Goal: Transaction & Acquisition: Purchase product/service

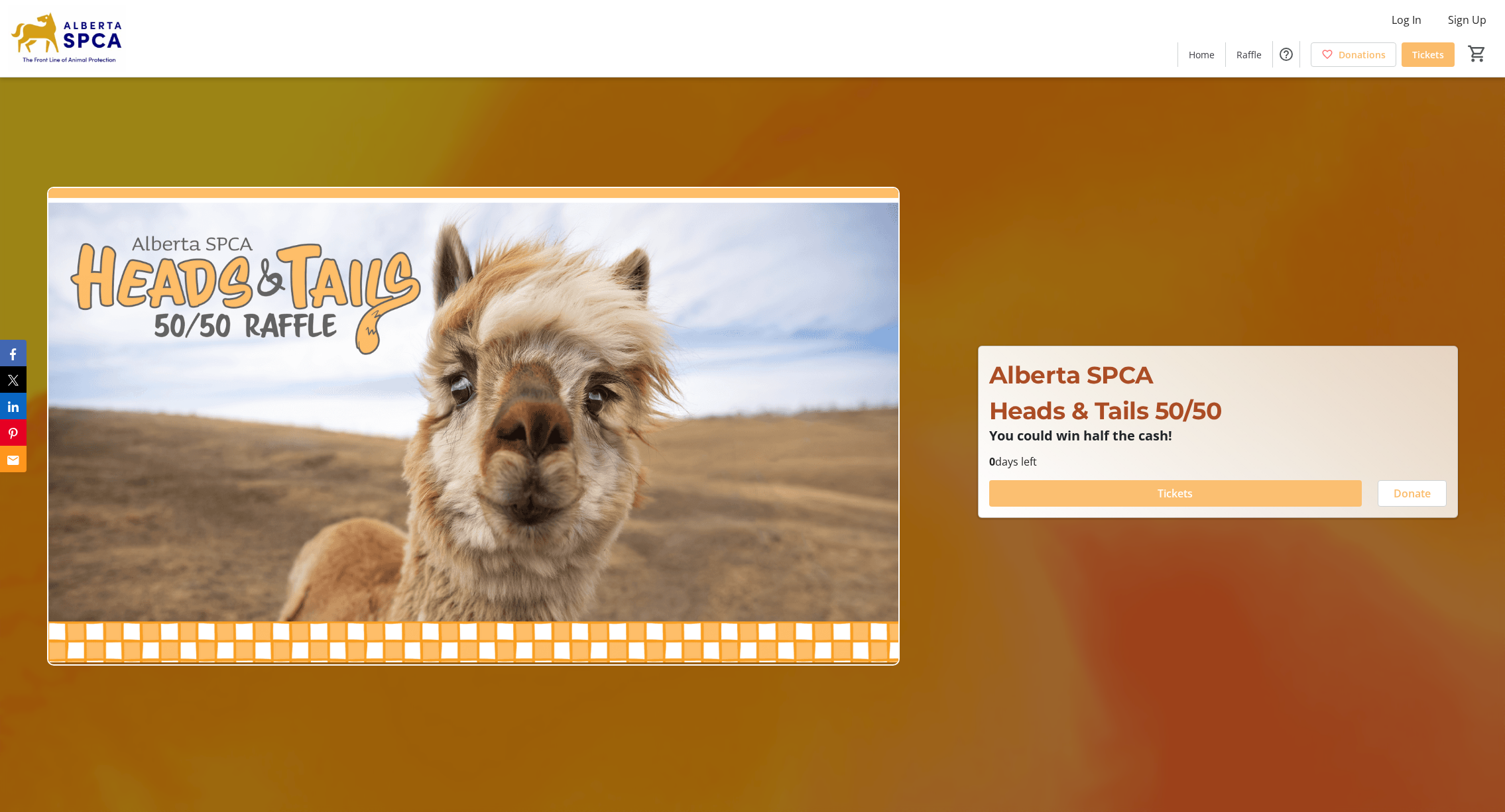
click at [1201, 496] on span at bounding box center [1175, 493] width 373 height 32
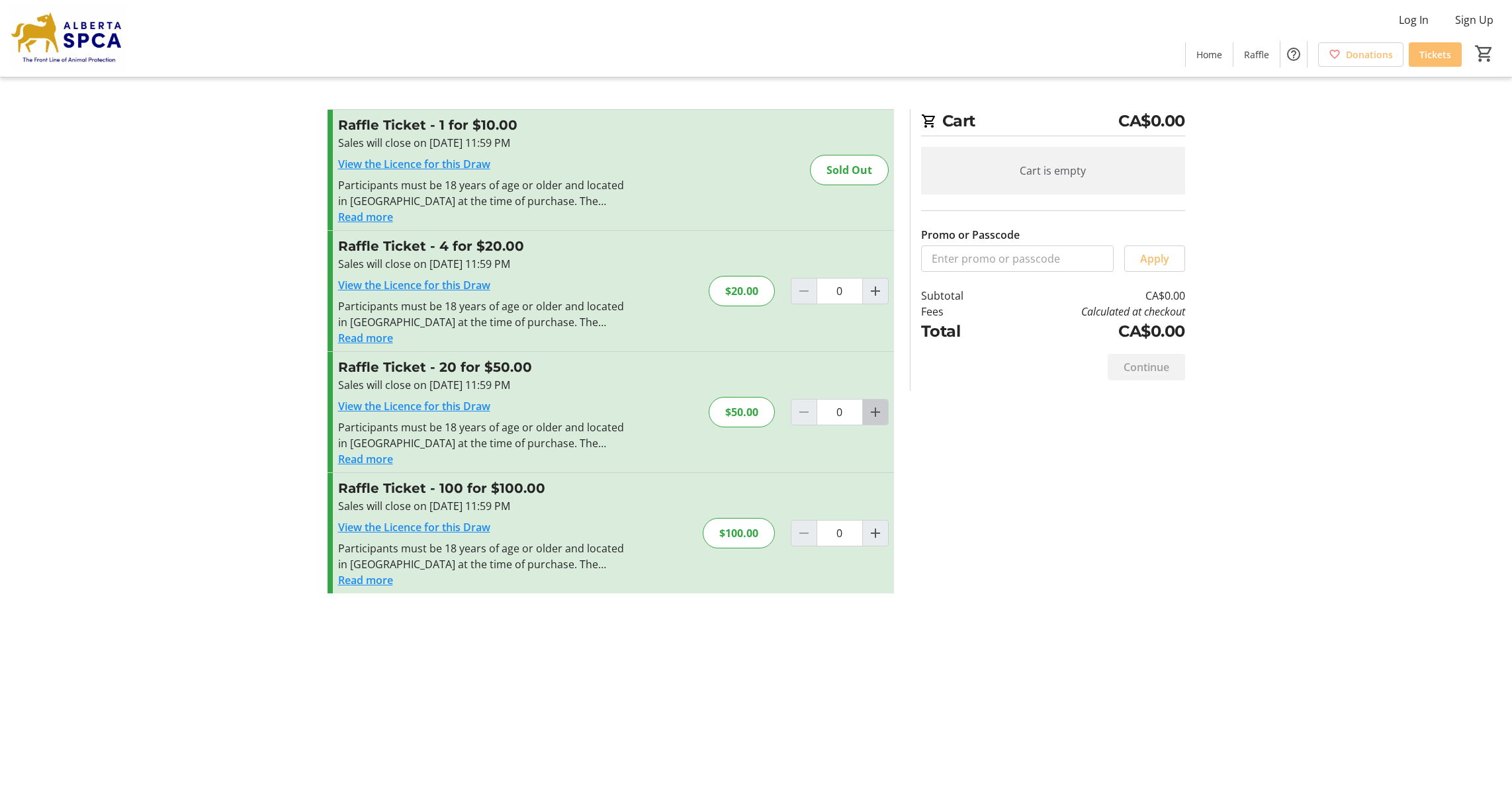
click at [873, 412] on mat-icon "Increment by one" at bounding box center [875, 413] width 16 height 16
type input "1"
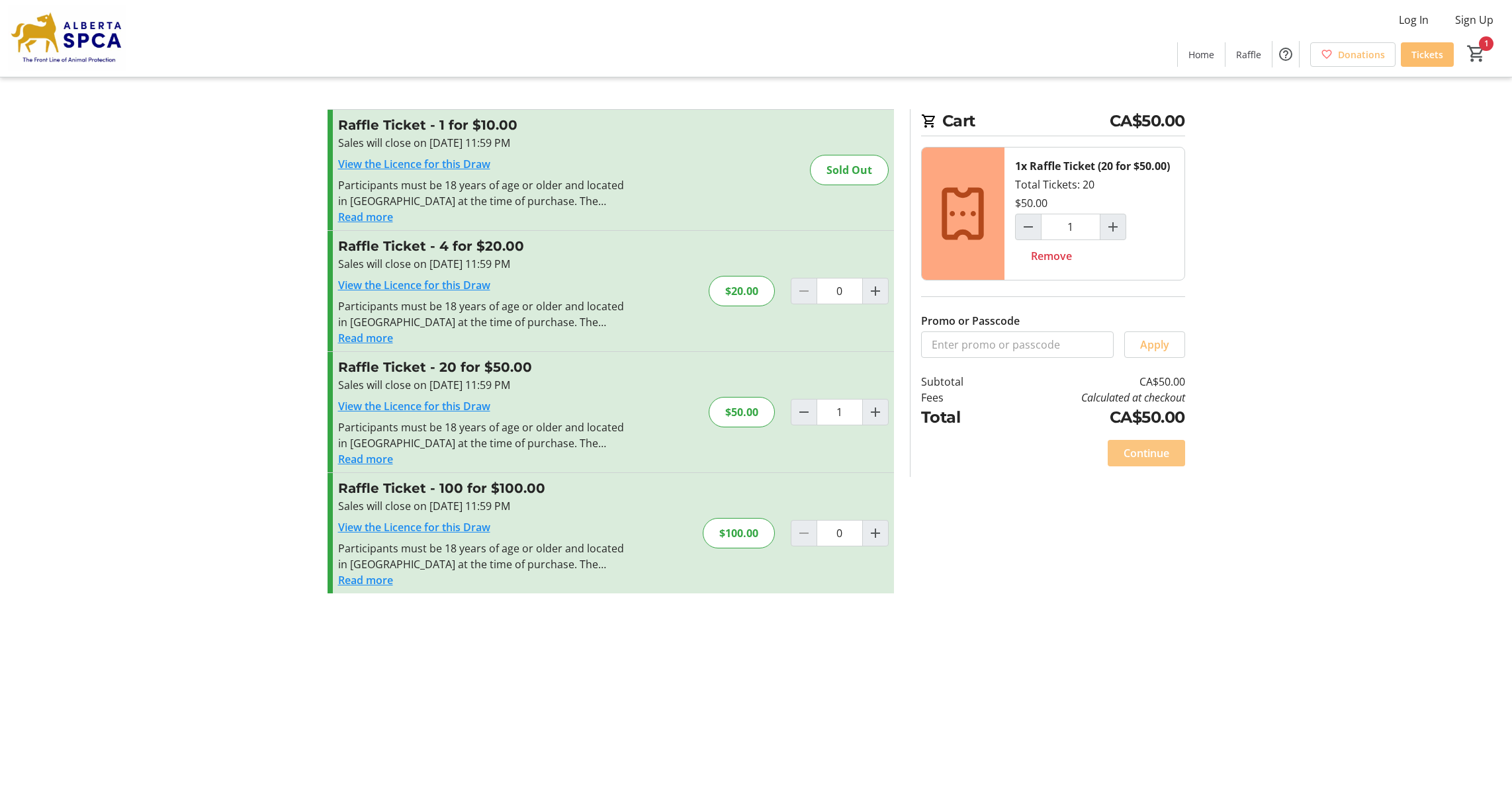
click at [1149, 454] on span "Continue" at bounding box center [1146, 454] width 46 height 16
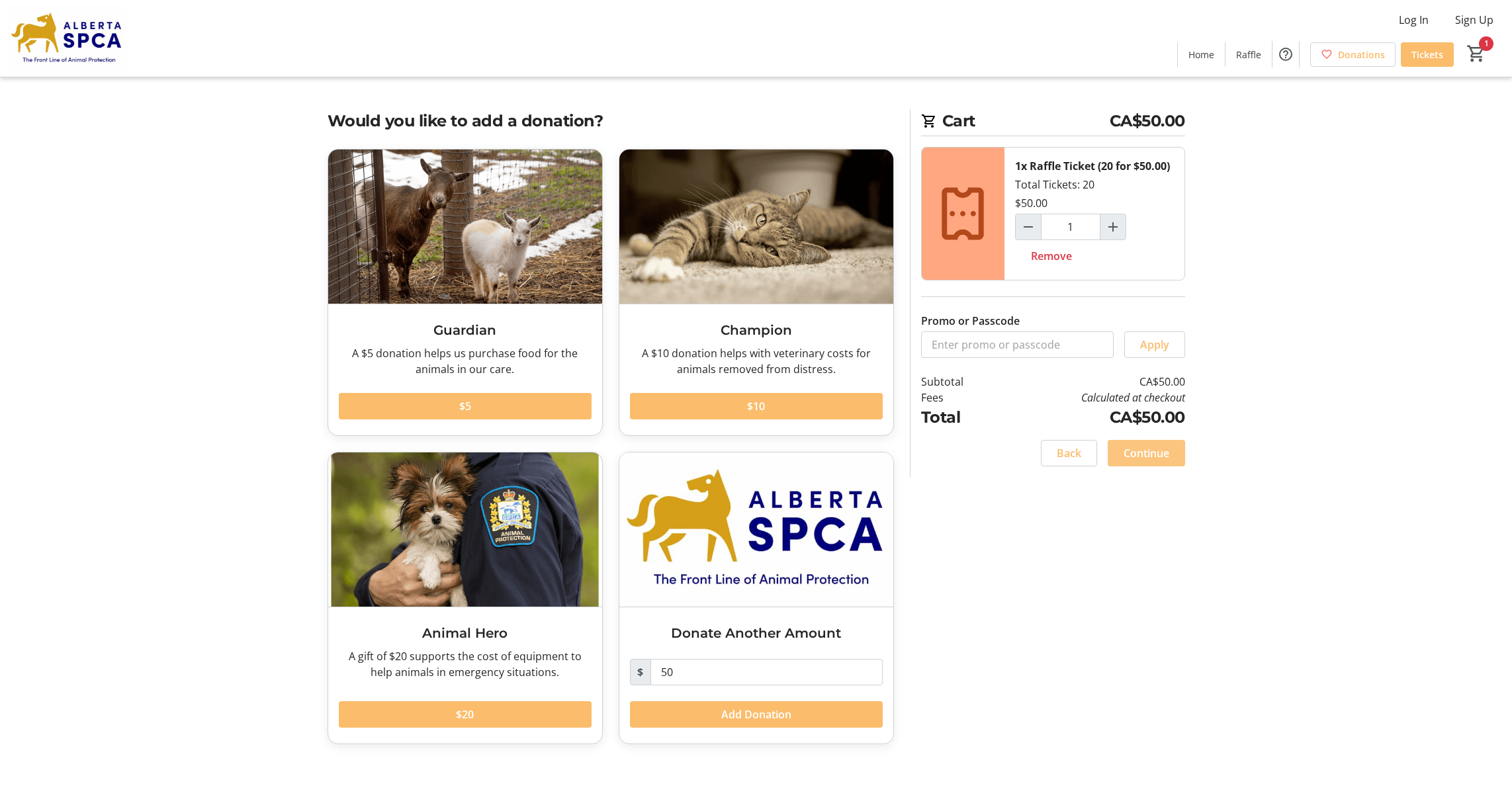
click at [1159, 454] on span "Continue" at bounding box center [1146, 454] width 46 height 16
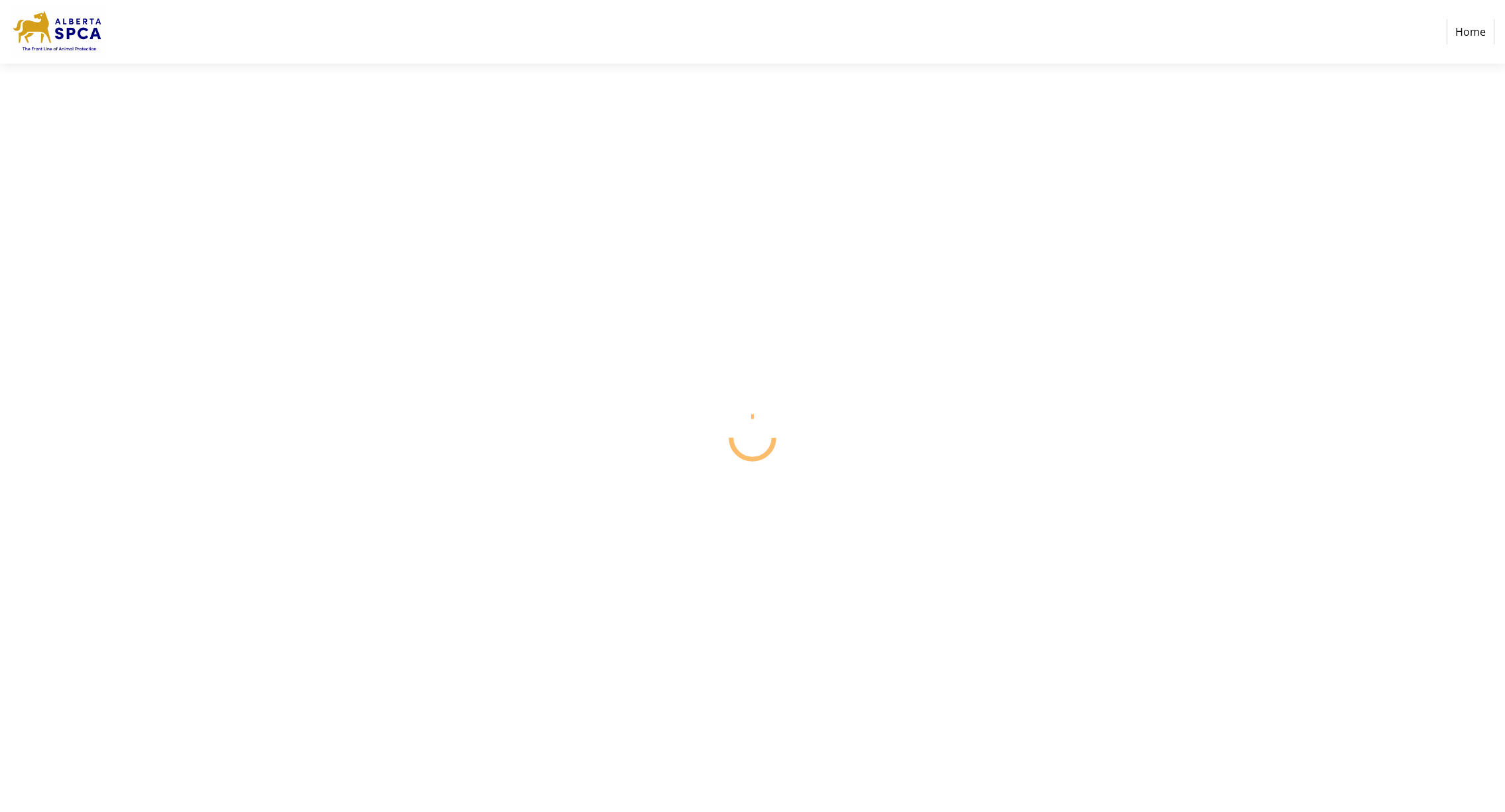
select select "CA"
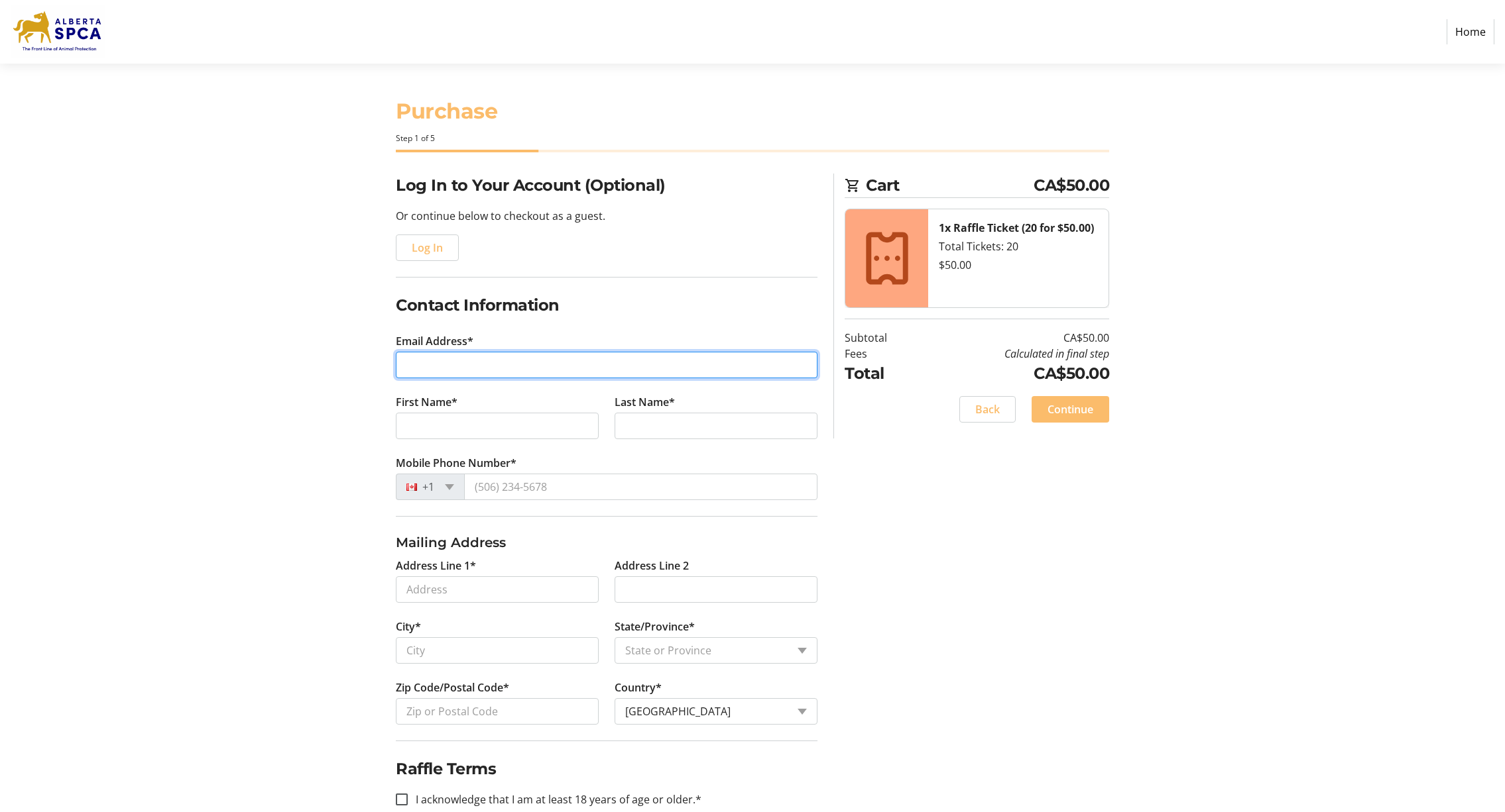
click at [416, 360] on input "Email Address*" at bounding box center [606, 364] width 422 height 27
type input "[EMAIL_ADDRESS][DOMAIN_NAME]"
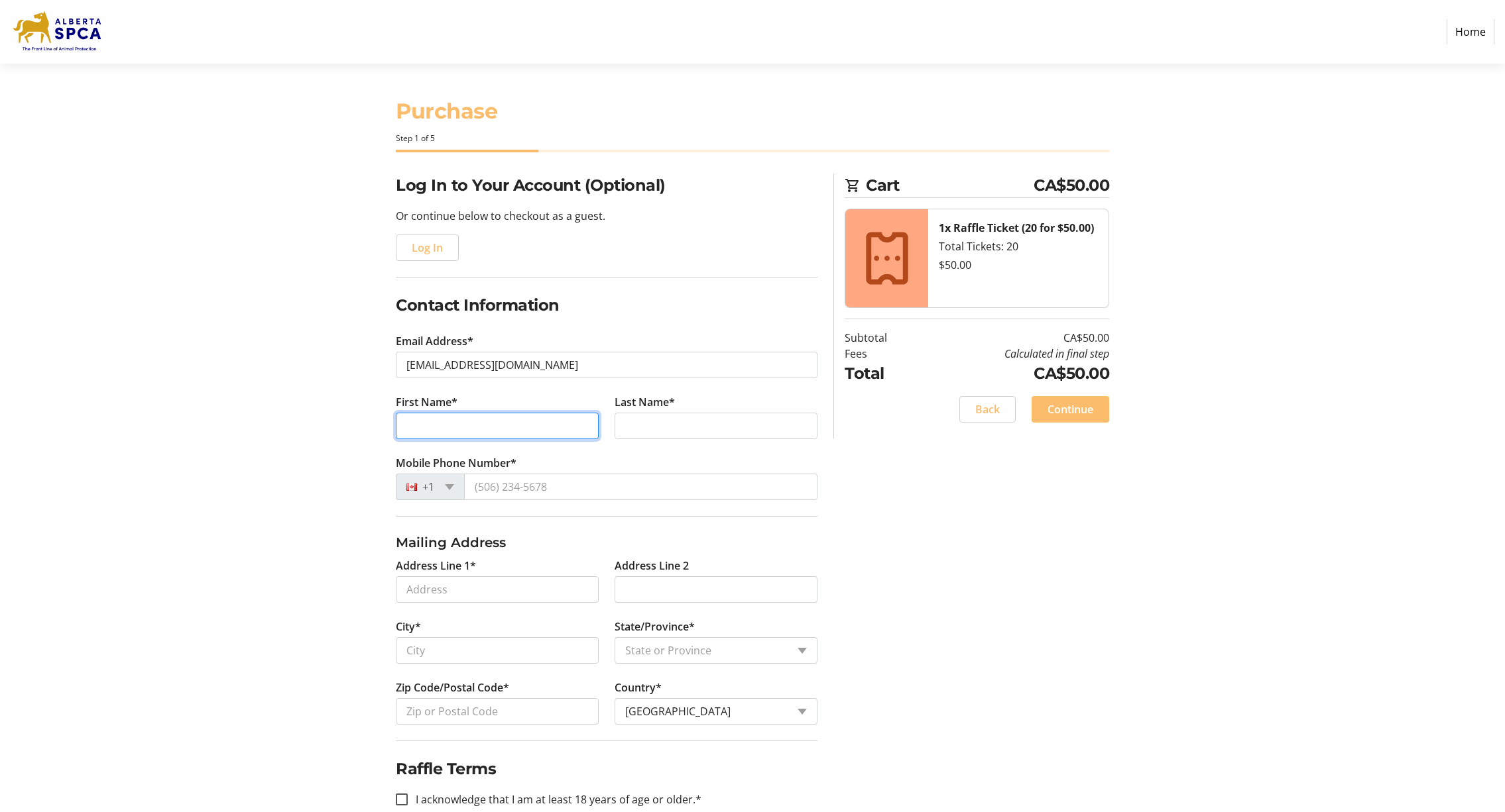
click at [421, 426] on input "First Name*" at bounding box center [497, 426] width 203 height 27
type input "Lilita"
type input "[PERSON_NAME]"
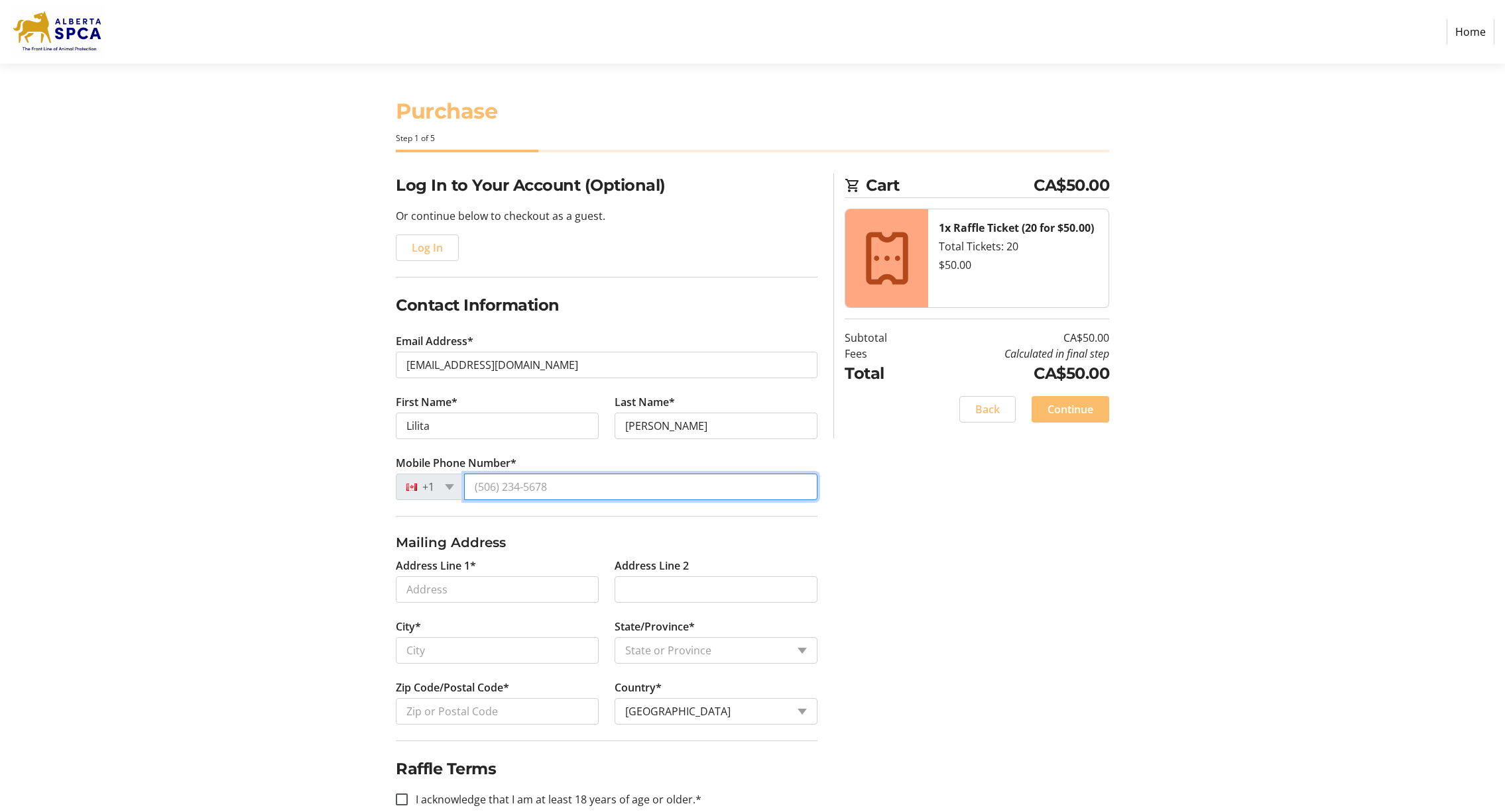
type input "[PHONE_NUMBER]"
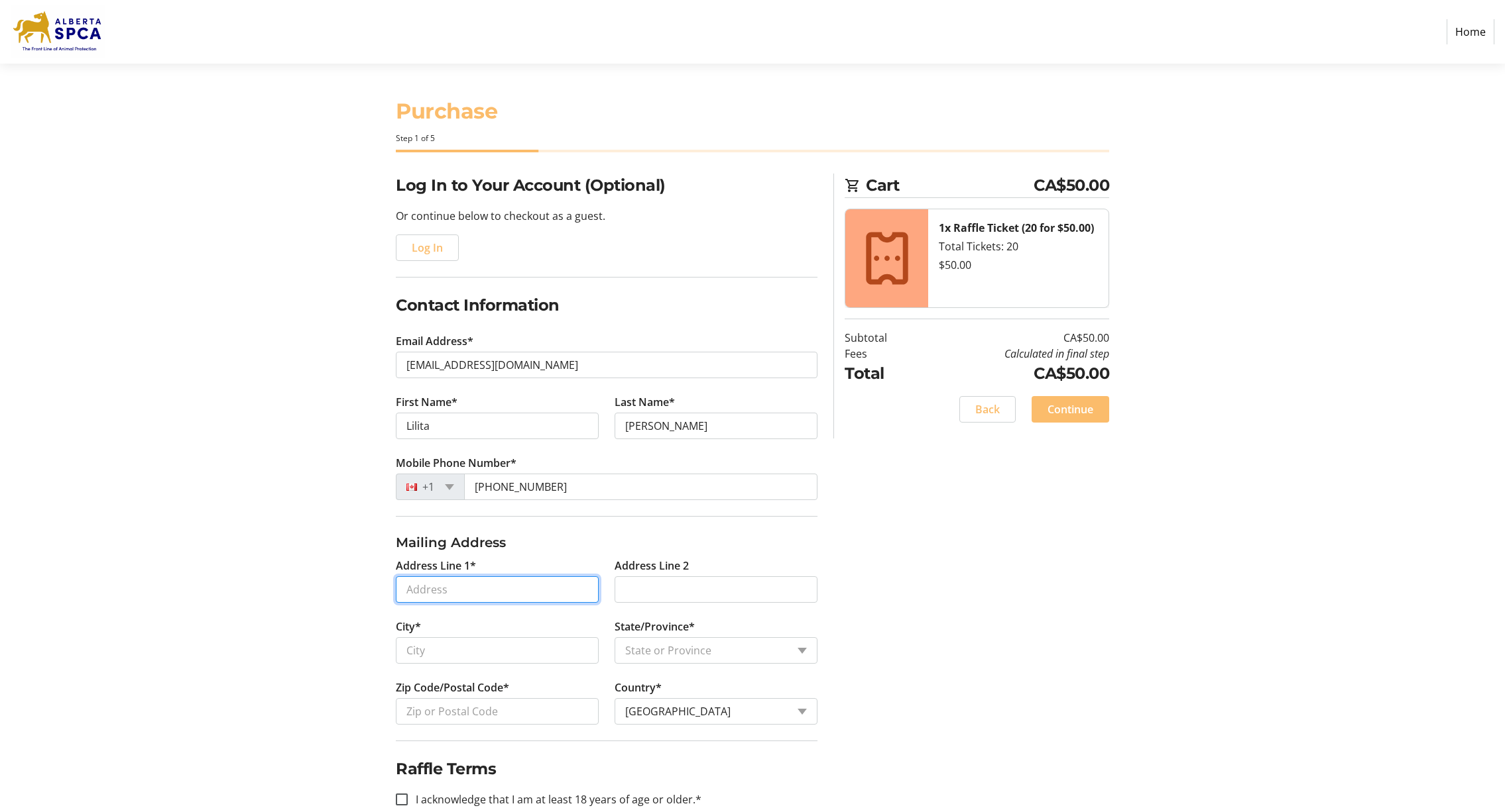
type input "[STREET_ADDRESS]"
type input "[GEOGRAPHIC_DATA]"
select select "AB"
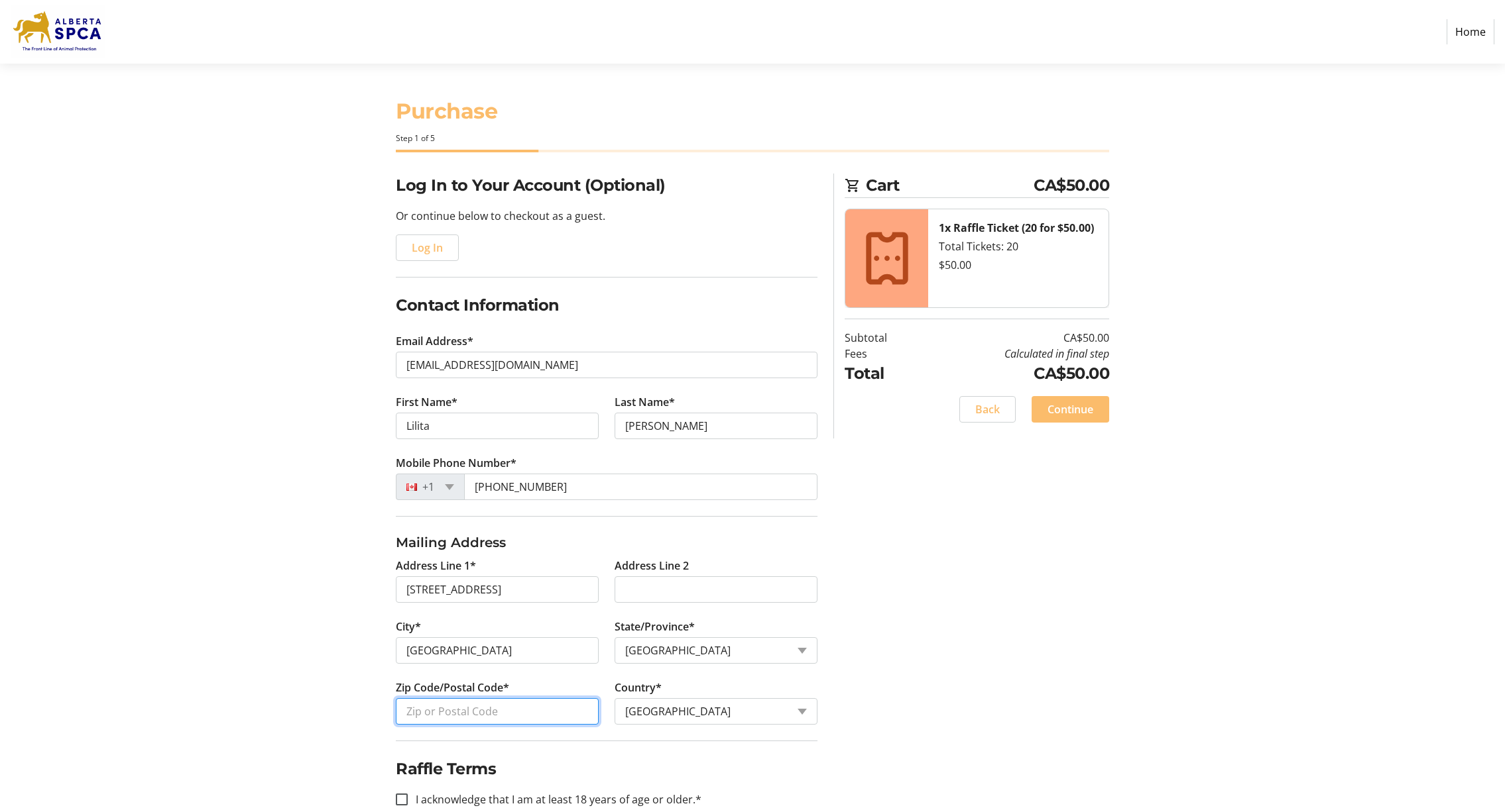
type input "T3K 3R9"
type input "[PHONE_NUMBER]"
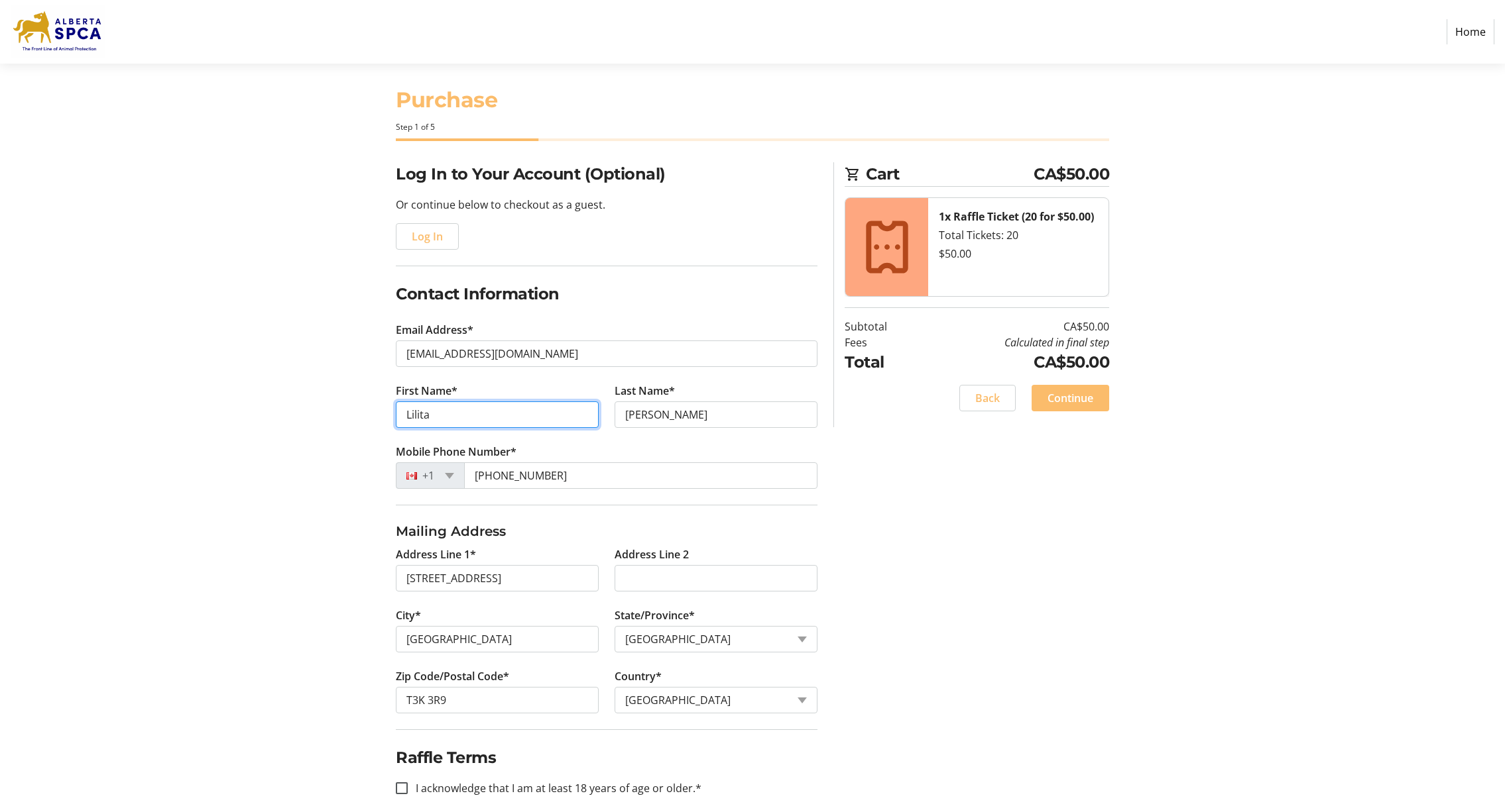
scroll to position [27, 0]
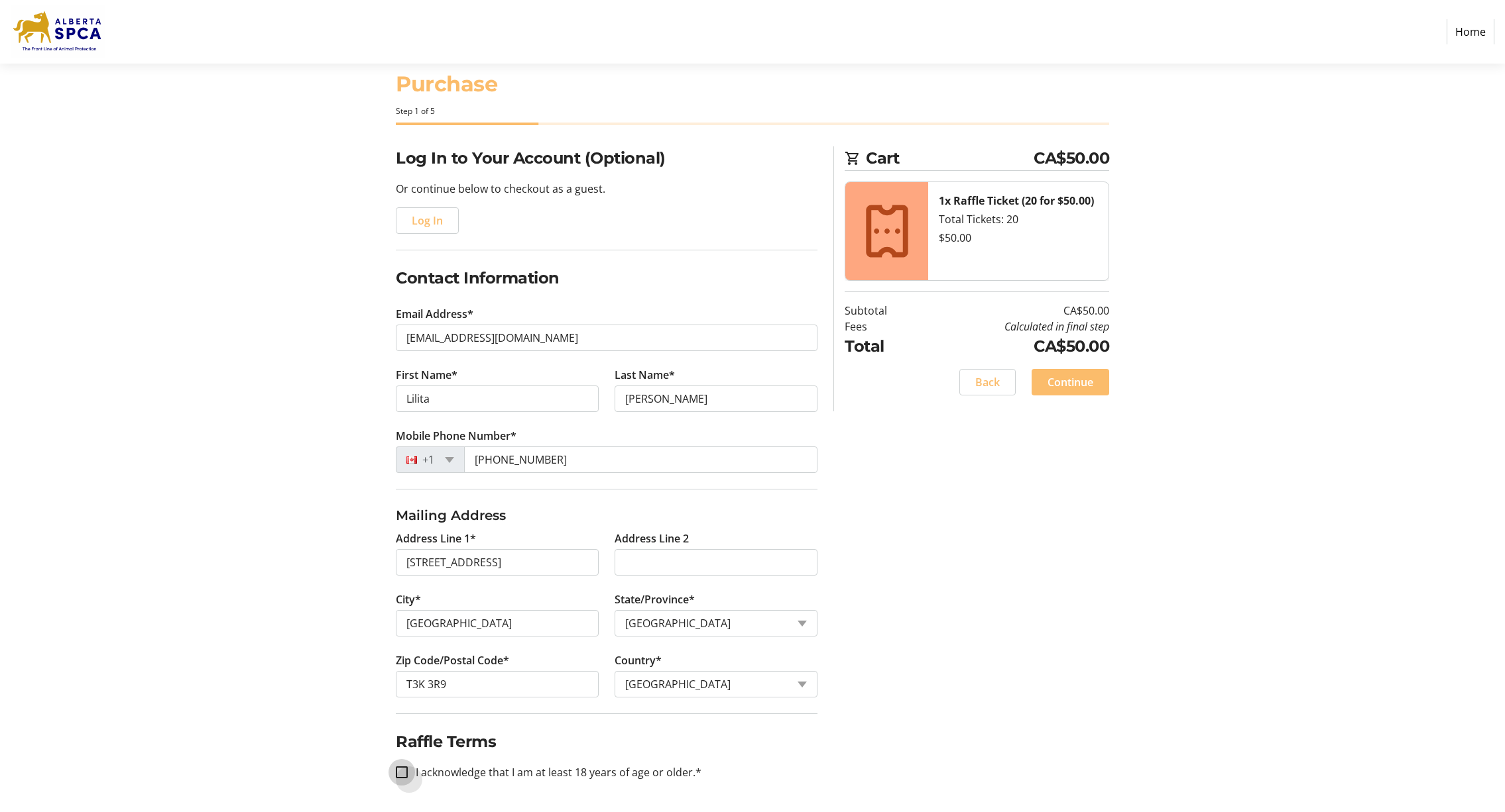
click at [401, 773] on input "I acknowledge that I am at least 18 years of age or older.*" at bounding box center [401, 772] width 12 height 12
checkbox input "true"
click at [1075, 380] on span "Continue" at bounding box center [1070, 382] width 46 height 16
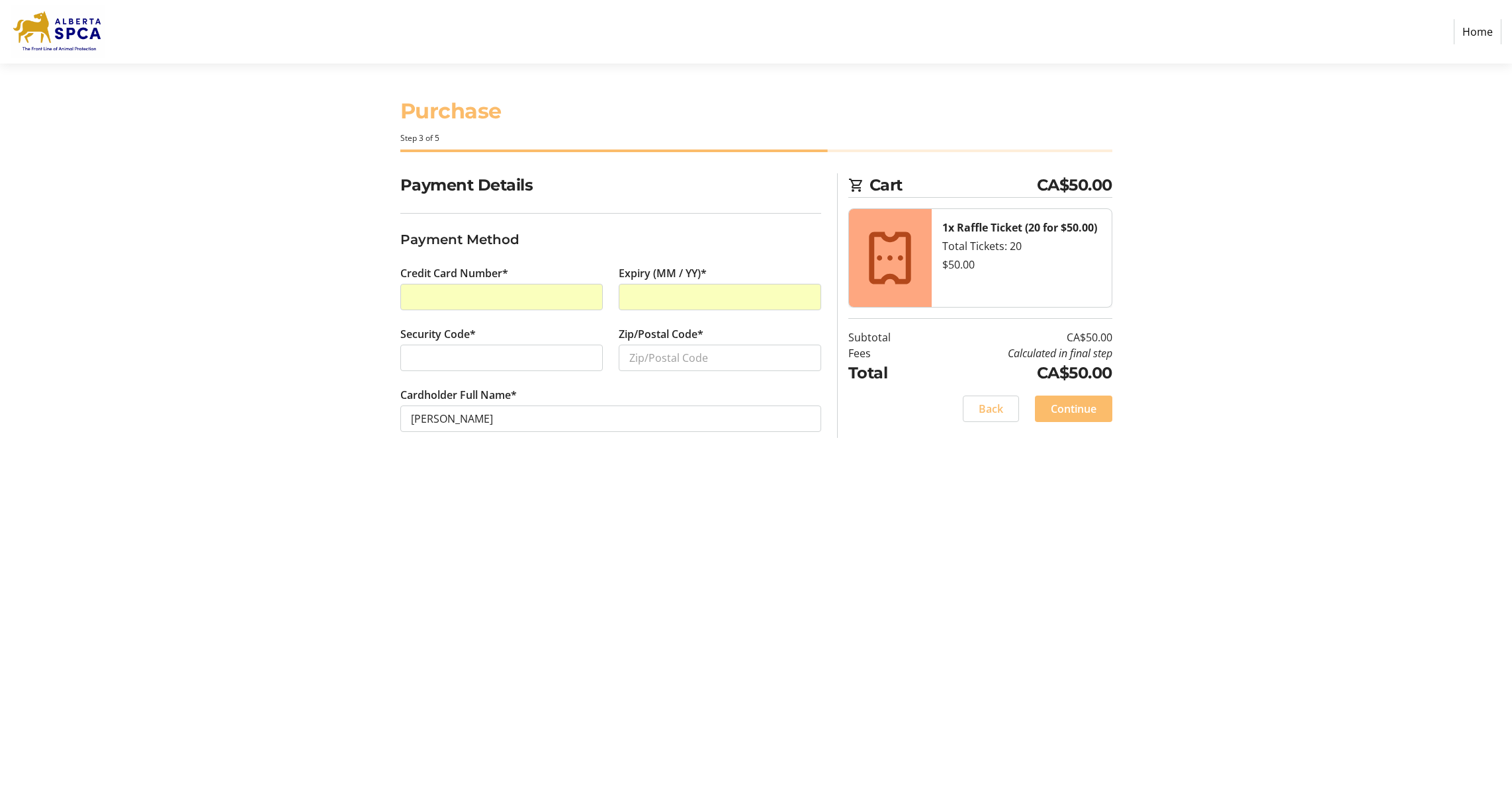
click at [673, 590] on div "Purchase Step 3 of 5 Cart CA$50.00 1x Raffle Ticket (20 for $50.00) Total Ticke…" at bounding box center [756, 437] width 874 height 747
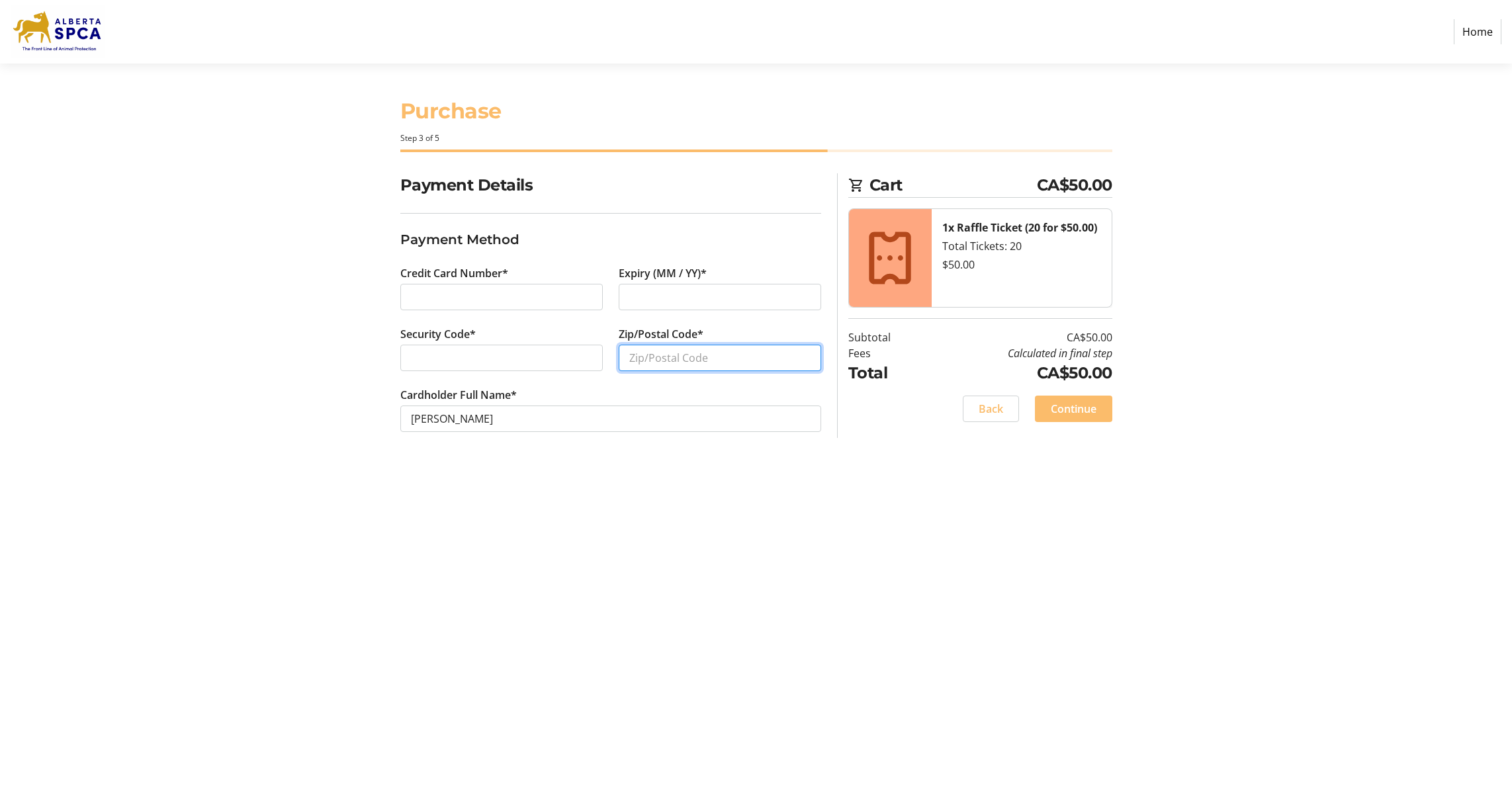
click at [625, 357] on input "Zip/Postal Code*" at bounding box center [720, 357] width 203 height 27
type input "T3K3R9"
click at [1072, 408] on span "Continue" at bounding box center [1073, 409] width 46 height 16
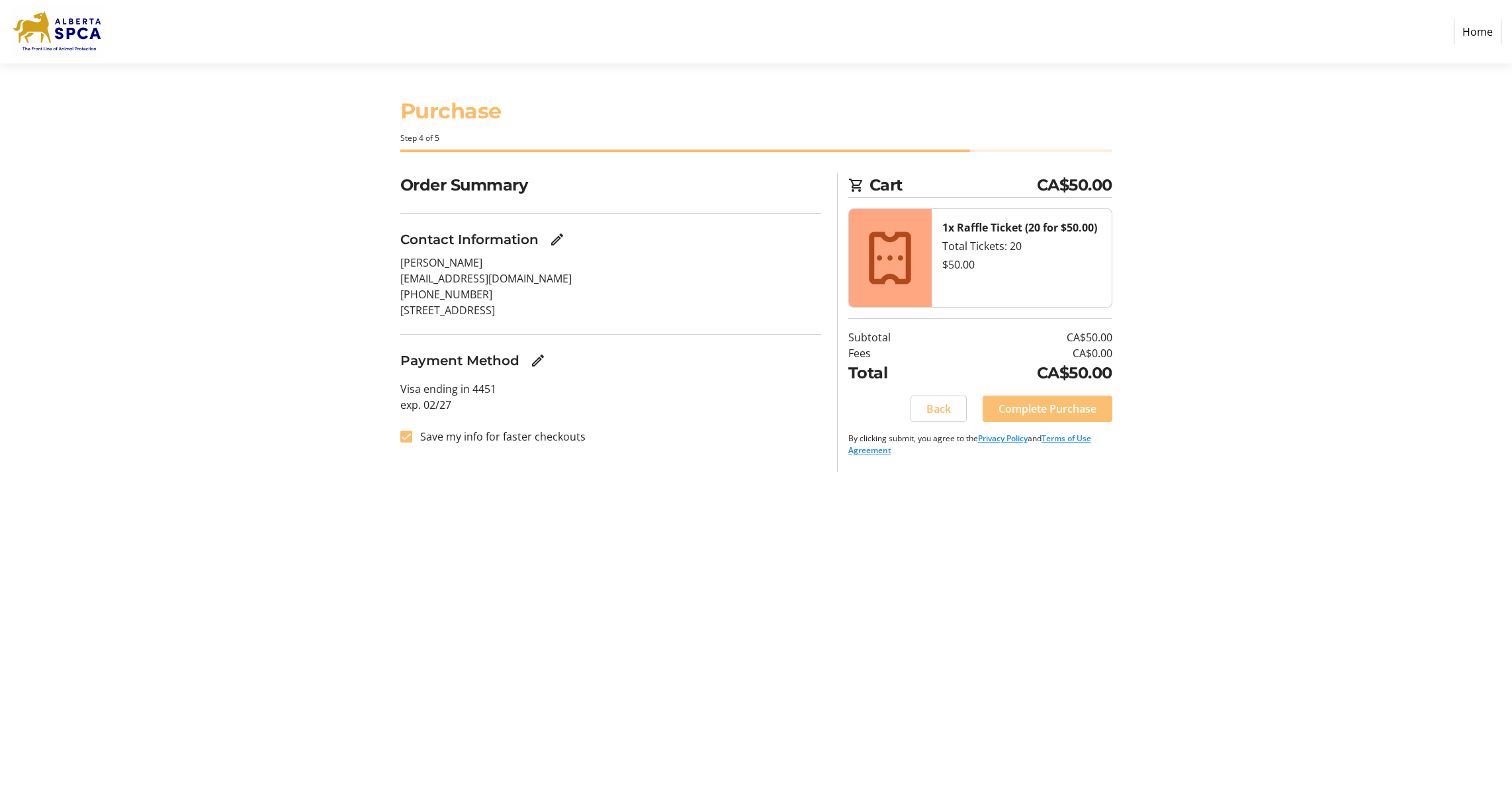
click at [1047, 410] on span "Complete Purchase" at bounding box center [1047, 409] width 98 height 16
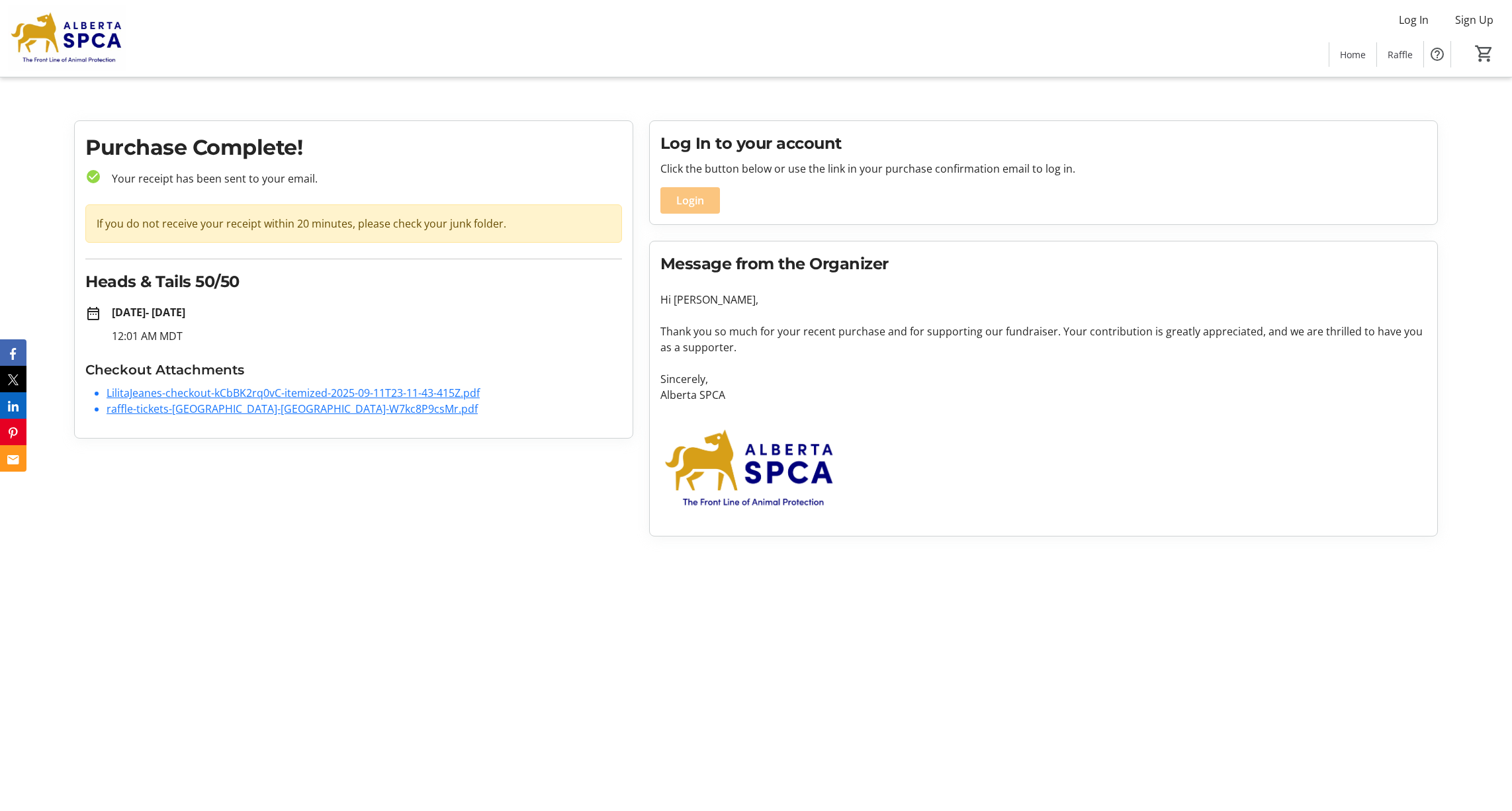
click at [697, 203] on span "Login" at bounding box center [690, 200] width 28 height 16
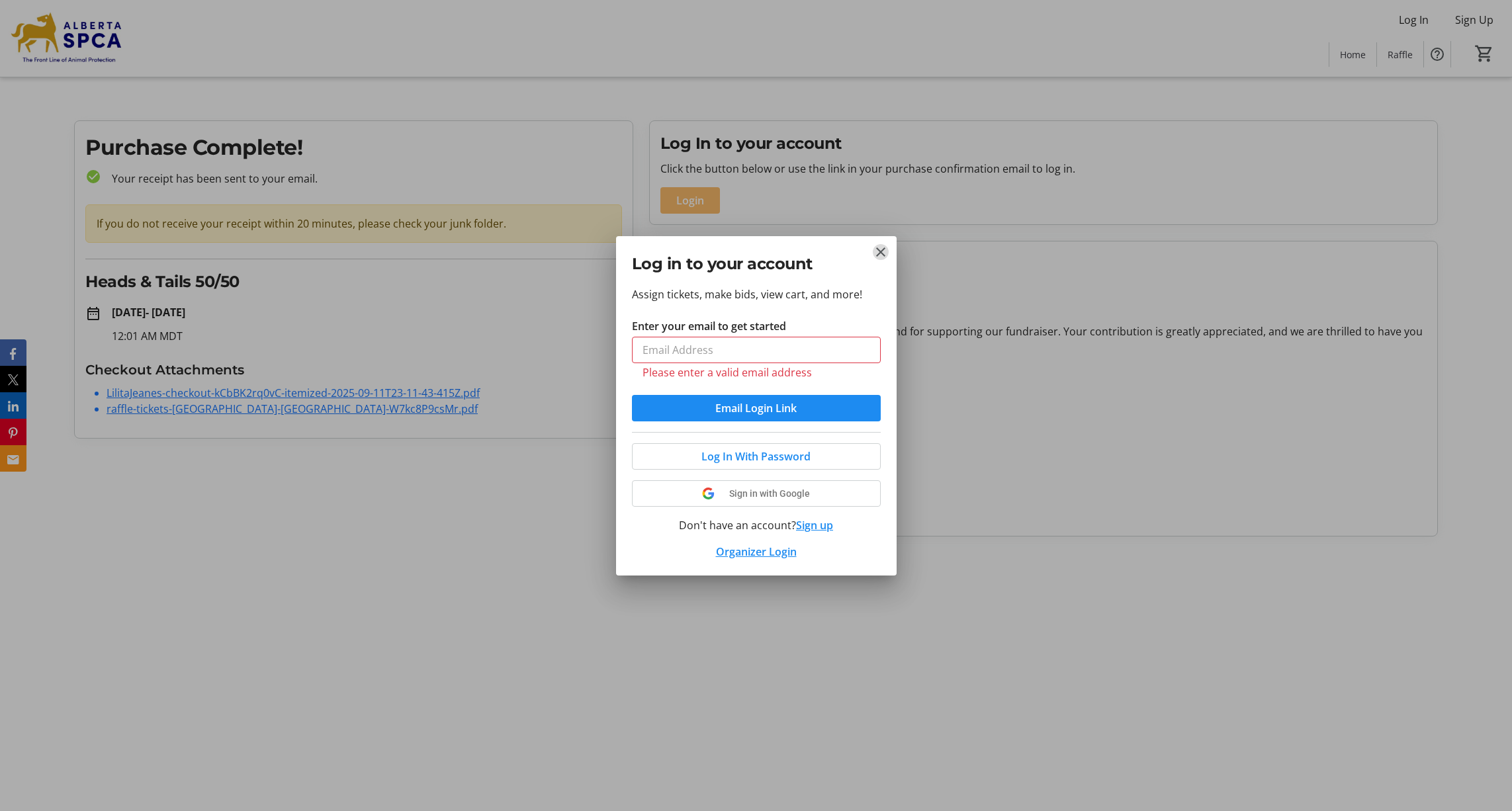
click at [0, 0] on tr-donor-auth-dialog-ui "Log in to your account Assign tickets, make bids, view cart, and more! Enter yo…" at bounding box center [0, 0] width 0 height 0
click at [882, 254] on mat-icon "Close" at bounding box center [881, 252] width 16 height 16
